Goal: Information Seeking & Learning: Learn about a topic

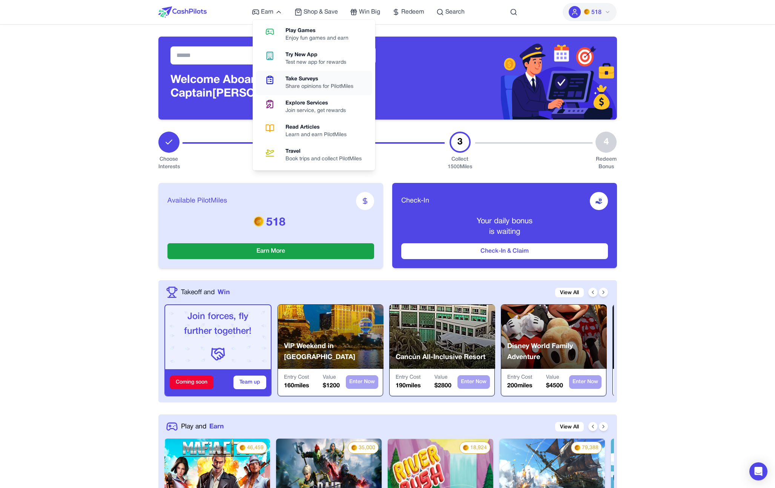
click at [312, 84] on div "Share opinions for PilotMiles" at bounding box center [322, 87] width 74 height 8
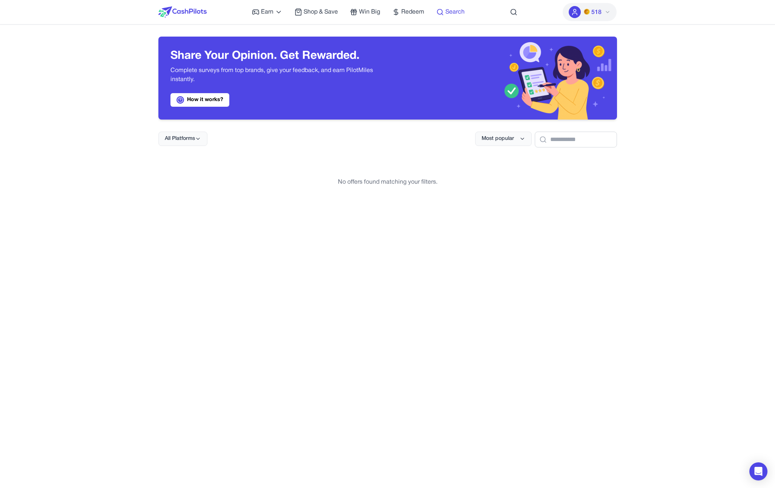
click at [453, 11] on span "Search" at bounding box center [454, 12] width 19 height 9
click at [453, 11] on html "Earn Play Games Enjoy fun games and earn Try New App Test new app for rewards T…" at bounding box center [387, 423] width 775 height 846
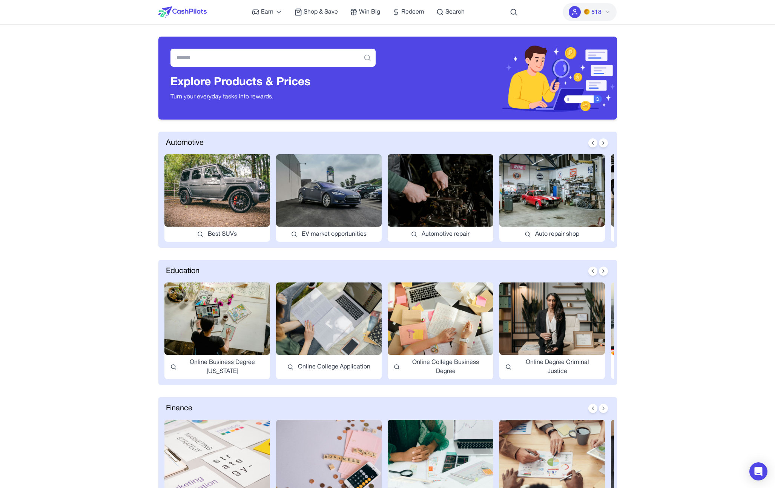
click at [222, 196] on img at bounding box center [217, 190] width 106 height 72
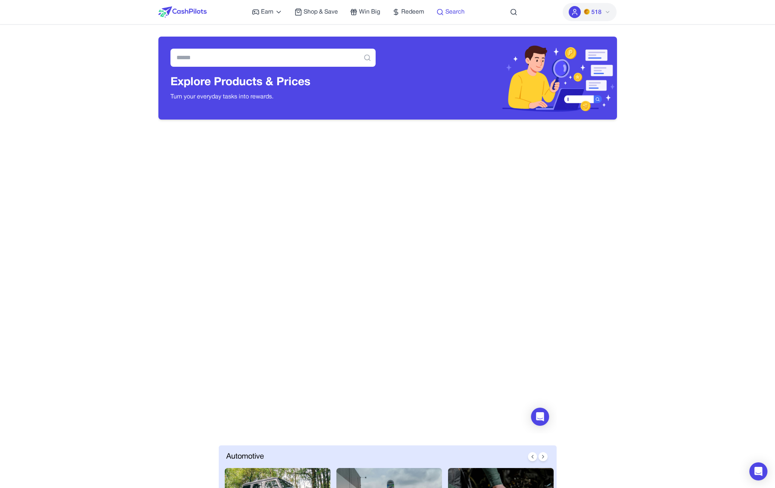
click at [457, 11] on span "Search" at bounding box center [454, 12] width 19 height 9
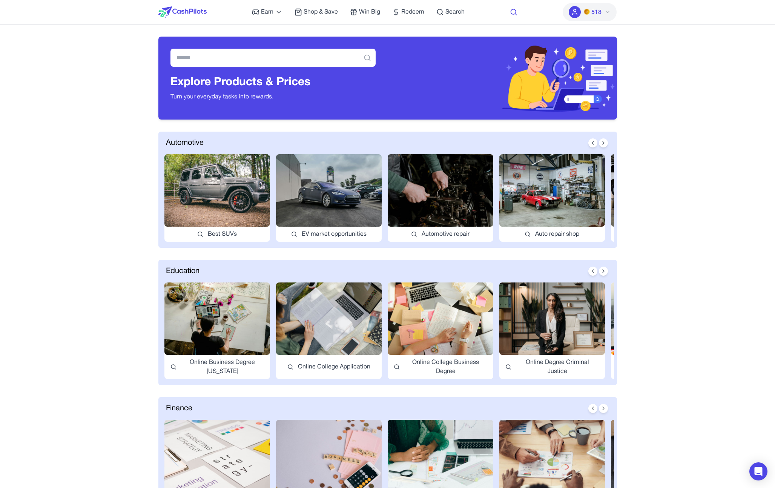
click at [515, 13] on circle at bounding box center [513, 11] width 5 height 5
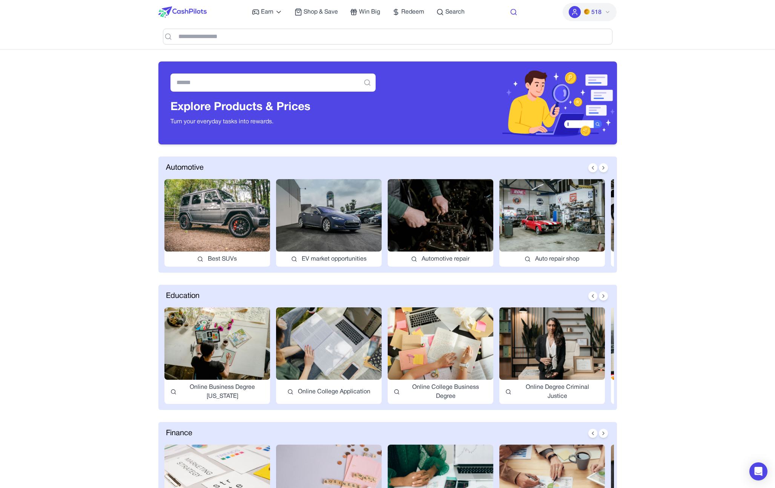
click at [515, 13] on circle at bounding box center [513, 11] width 5 height 5
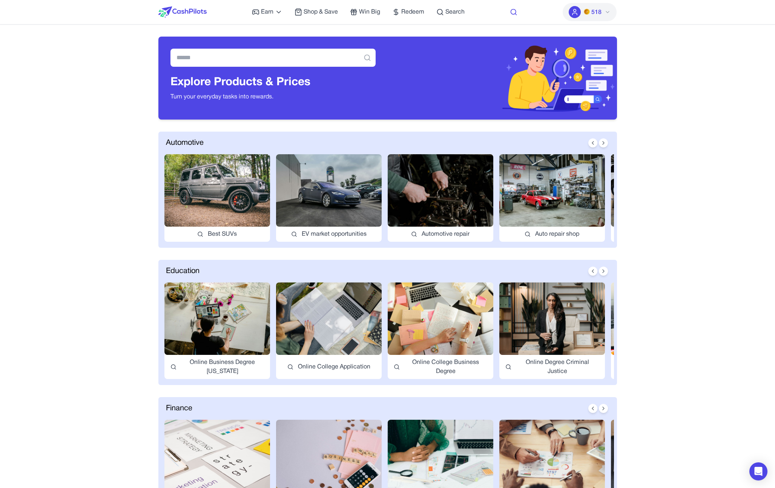
click at [515, 13] on circle at bounding box center [513, 11] width 5 height 5
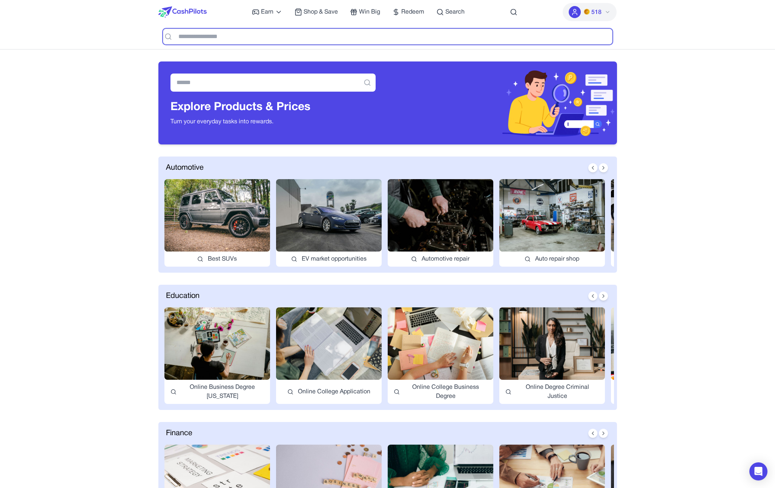
click at [389, 38] on input "text" at bounding box center [387, 37] width 449 height 16
type input "*******"
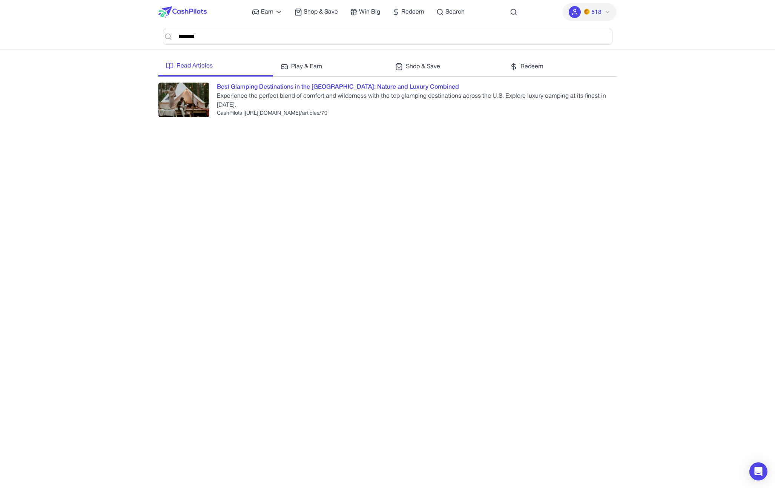
click at [294, 84] on div "Best Glamping Destinations in the [GEOGRAPHIC_DATA]: Nature and Luxury Combined" at bounding box center [338, 87] width 242 height 9
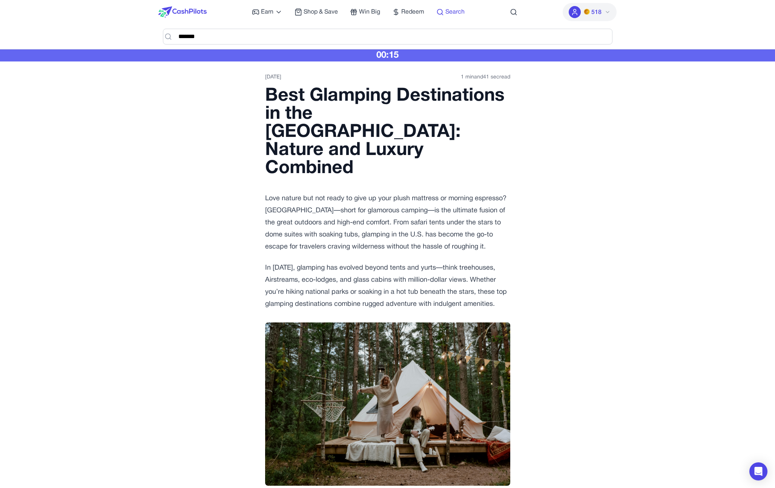
click at [450, 13] on span "Search" at bounding box center [454, 12] width 19 height 9
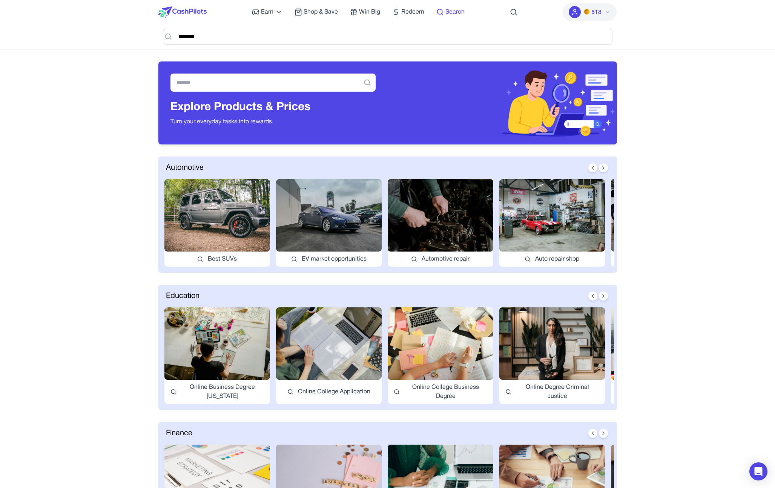
click at [458, 12] on span "Search" at bounding box center [454, 12] width 19 height 9
click at [342, 82] on input "text" at bounding box center [272, 82] width 205 height 18
type input "*******"
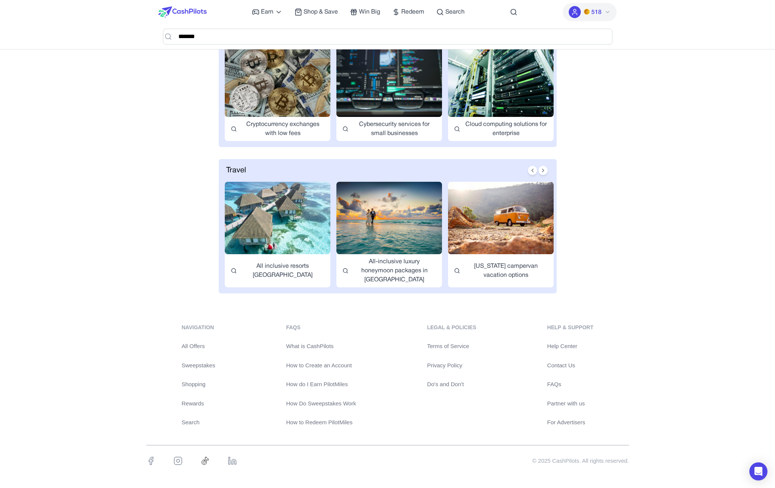
scroll to position [1266, 0]
